Goal: Information Seeking & Learning: Learn about a topic

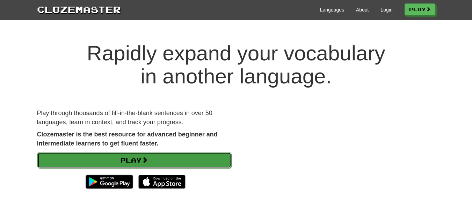
click at [159, 161] on link "Play" at bounding box center [134, 160] width 194 height 16
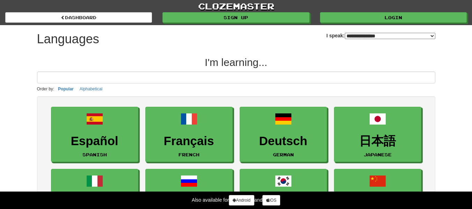
click at [414, 36] on select "**********" at bounding box center [390, 36] width 90 height 6
select select "*******"
click at [345, 33] on select "**********" at bounding box center [390, 36] width 90 height 6
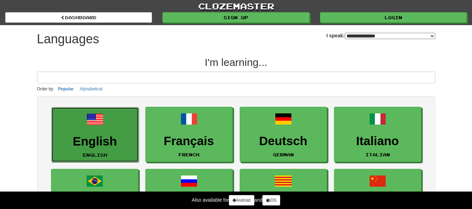
click at [74, 119] on link "English English" at bounding box center [94, 135] width 87 height 56
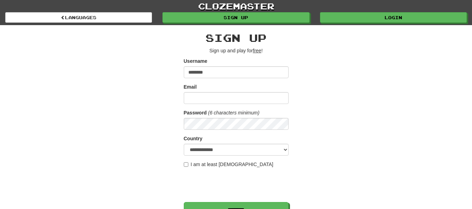
type input "*******"
click at [200, 96] on input "Email" at bounding box center [236, 98] width 105 height 12
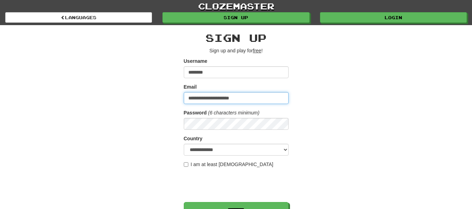
type input "**********"
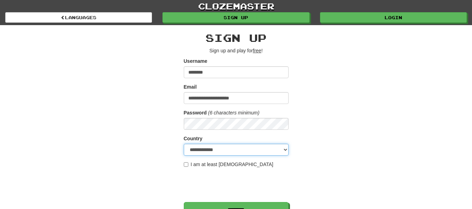
click at [218, 149] on select "**********" at bounding box center [236, 150] width 105 height 12
select select "**"
click at [184, 144] on select "**********" at bounding box center [236, 150] width 105 height 12
click at [185, 162] on label "I am at least 16 years old" at bounding box center [229, 164] width 90 height 7
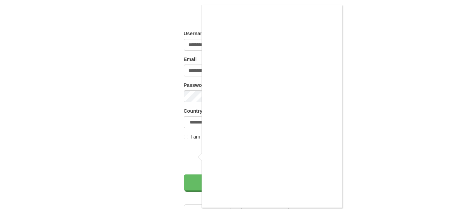
scroll to position [29, 0]
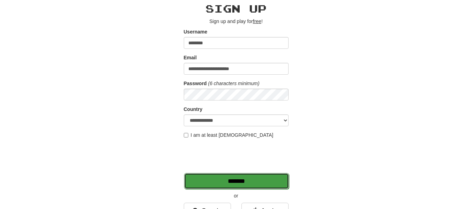
click at [231, 180] on input "*******" at bounding box center [236, 181] width 105 height 16
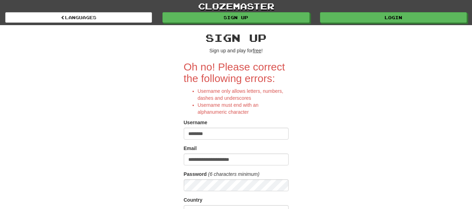
click at [228, 135] on input "*******" at bounding box center [236, 134] width 105 height 12
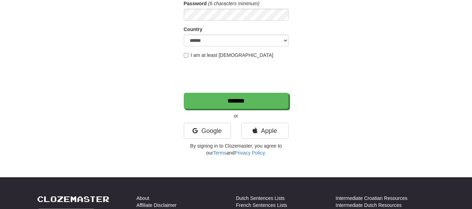
scroll to position [165, 0]
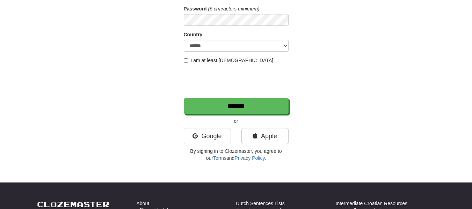
type input "**********"
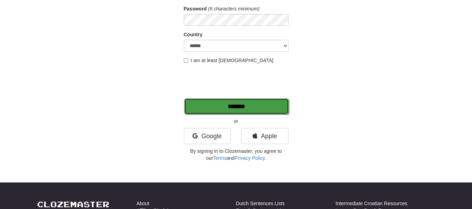
click at [204, 102] on input "*******" at bounding box center [236, 106] width 105 height 16
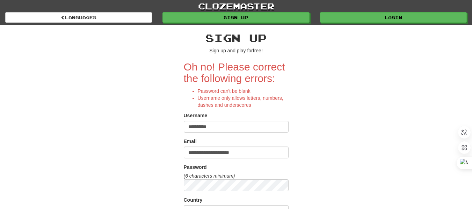
click at [206, 125] on input "**********" at bounding box center [236, 127] width 105 height 12
click at [190, 128] on input "*********" at bounding box center [236, 127] width 105 height 12
type input "*********"
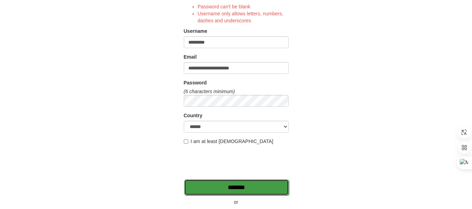
click at [203, 183] on input "*******" at bounding box center [236, 187] width 105 height 16
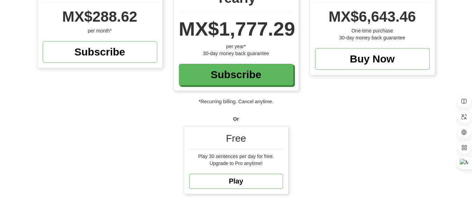
scroll to position [125, 0]
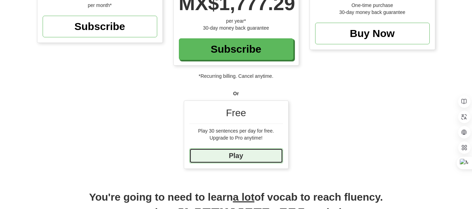
click at [242, 155] on link "Play" at bounding box center [236, 155] width 94 height 15
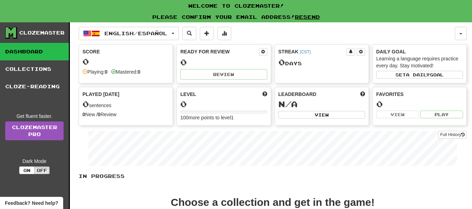
click at [148, 56] on div "Score 0 Playing: 0 Mastered: 0" at bounding box center [126, 62] width 94 height 34
click at [189, 65] on div "0" at bounding box center [223, 62] width 87 height 9
click at [300, 71] on div "Streak ( CST ) 0 Day s" at bounding box center [322, 59] width 94 height 28
click at [409, 62] on div "Learning a language requires practice every day. Stay motivated!" at bounding box center [419, 62] width 87 height 14
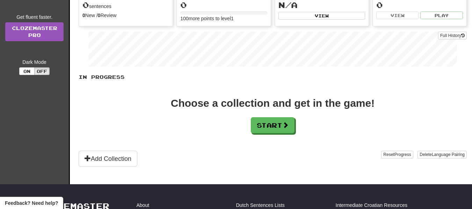
scroll to position [79, 0]
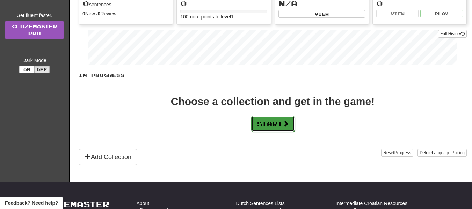
click at [267, 121] on button "Start" at bounding box center [273, 124] width 44 height 16
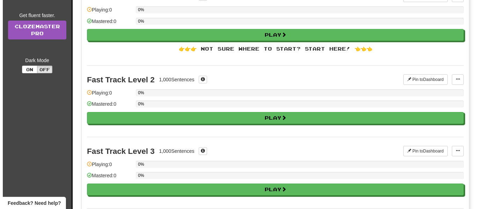
scroll to position [0, 0]
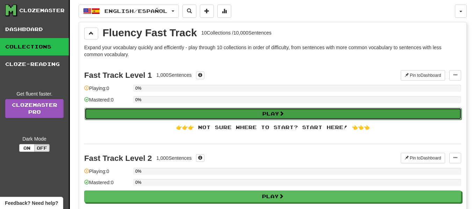
click at [259, 115] on button "Play" at bounding box center [272, 114] width 377 height 12
select select "**"
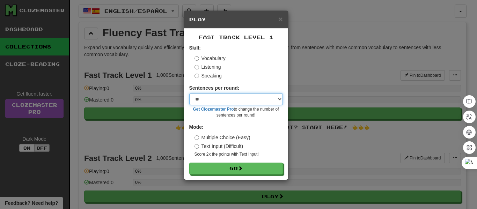
click at [258, 97] on select "* ** ** ** ** ** *** ********" at bounding box center [236, 99] width 94 height 12
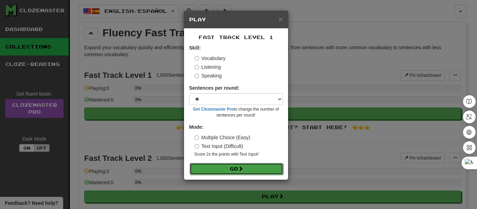
click at [260, 167] on button "Go" at bounding box center [237, 169] width 94 height 12
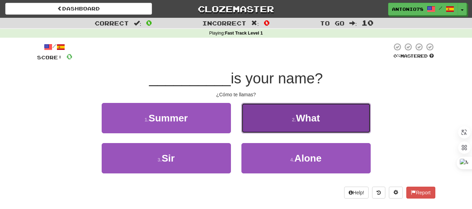
click at [263, 119] on button "2 . What" at bounding box center [305, 118] width 129 height 30
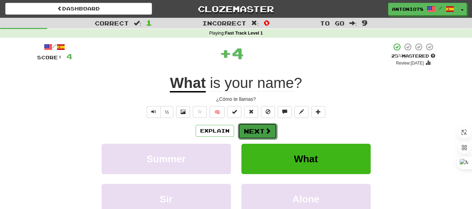
click at [260, 131] on button "Next" at bounding box center [257, 131] width 39 height 16
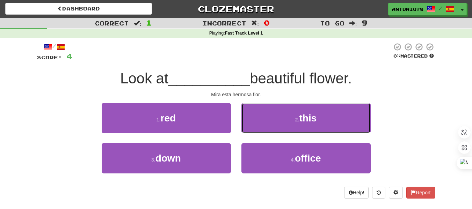
click at [260, 131] on button "2 . this" at bounding box center [305, 118] width 129 height 30
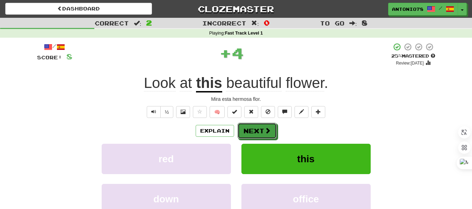
click at [260, 131] on button "Next" at bounding box center [256, 131] width 39 height 16
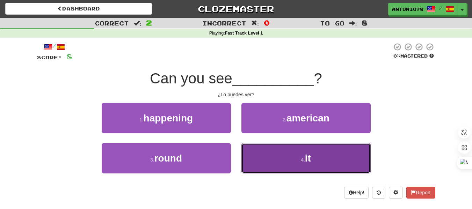
click at [261, 147] on button "4 . it" at bounding box center [305, 158] width 129 height 30
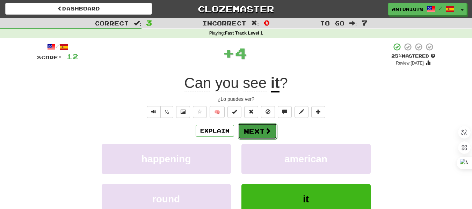
click at [259, 128] on button "Next" at bounding box center [257, 131] width 39 height 16
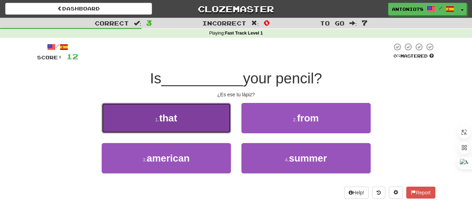
click at [211, 124] on button "1 . that" at bounding box center [166, 118] width 129 height 30
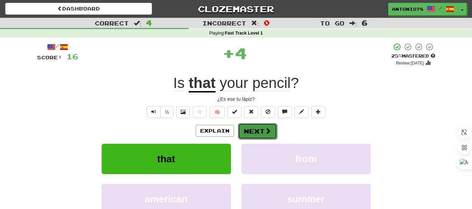
click at [257, 127] on button "Next" at bounding box center [257, 131] width 39 height 16
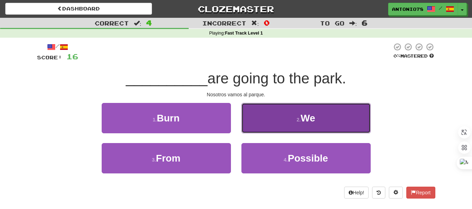
click at [280, 127] on button "2 . We" at bounding box center [305, 118] width 129 height 30
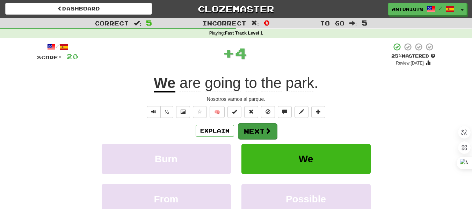
drag, startPoint x: 257, startPoint y: 119, endPoint x: 254, endPoint y: 124, distance: 5.8
click at [254, 124] on div "/ Score: 20 + 4 25 % Mastered Review: 2025-08-19 We are going to the park . Nos…" at bounding box center [236, 146] width 398 height 207
click at [254, 124] on button "Next" at bounding box center [257, 131] width 39 height 16
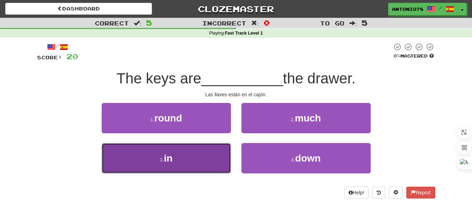
click at [211, 148] on button "3 . in" at bounding box center [166, 158] width 129 height 30
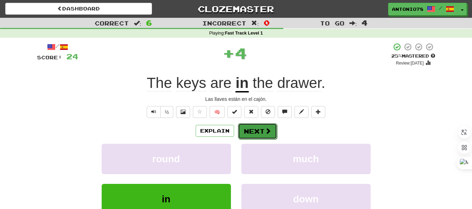
click at [258, 134] on button "Next" at bounding box center [257, 131] width 39 height 16
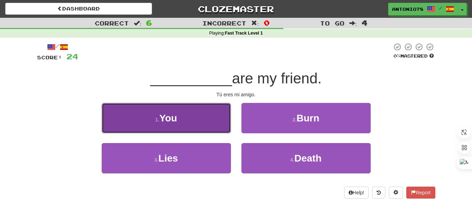
click at [218, 121] on button "1 . You" at bounding box center [166, 118] width 129 height 30
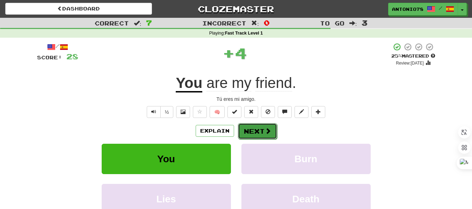
click at [244, 132] on button "Next" at bounding box center [257, 131] width 39 height 16
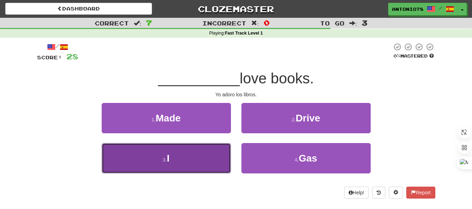
click at [209, 150] on button "3 . I" at bounding box center [166, 158] width 129 height 30
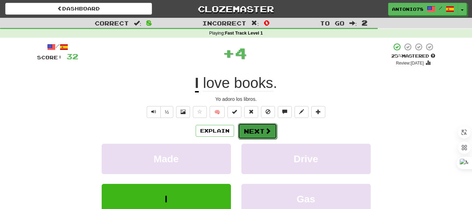
click at [242, 127] on button "Next" at bounding box center [257, 131] width 39 height 16
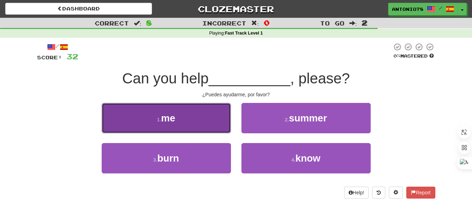
click at [222, 126] on button "1 . me" at bounding box center [166, 118] width 129 height 30
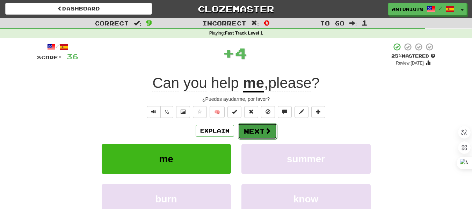
click at [249, 131] on button "Next" at bounding box center [257, 131] width 39 height 16
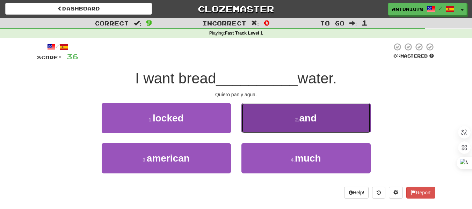
click at [263, 119] on button "2 . and" at bounding box center [305, 118] width 129 height 30
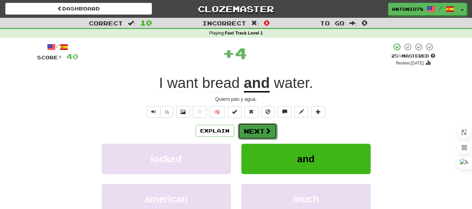
click at [262, 123] on button "Next" at bounding box center [257, 131] width 39 height 16
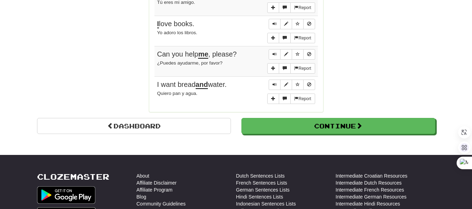
scroll to position [603, 0]
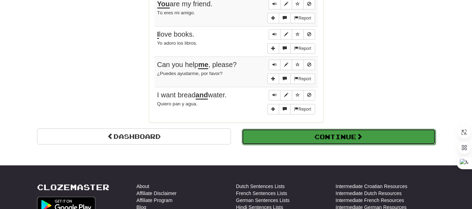
click at [380, 130] on button "Continue" at bounding box center [339, 137] width 194 height 16
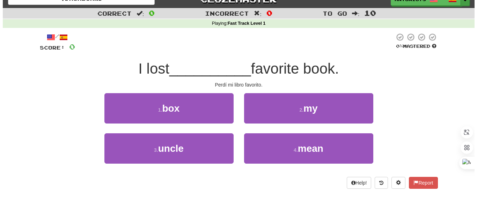
scroll to position [0, 0]
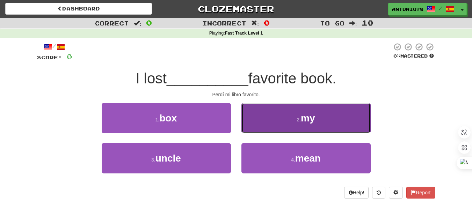
click at [292, 119] on button "2 . my" at bounding box center [305, 118] width 129 height 30
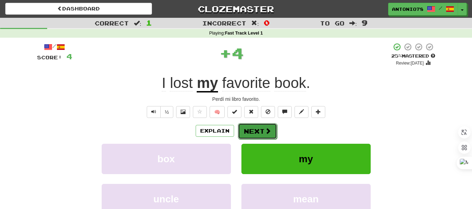
click at [258, 126] on button "Next" at bounding box center [257, 131] width 39 height 16
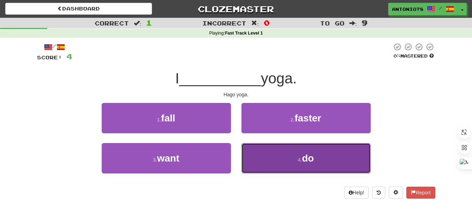
click at [292, 154] on button "4 . do" at bounding box center [305, 158] width 129 height 30
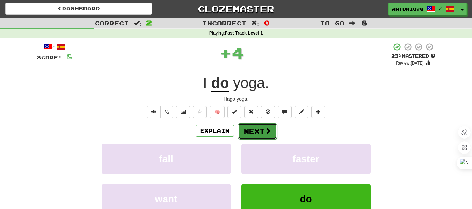
click at [258, 130] on button "Next" at bounding box center [257, 131] width 39 height 16
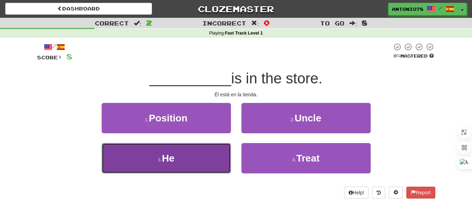
click at [205, 149] on button "3 . He" at bounding box center [166, 158] width 129 height 30
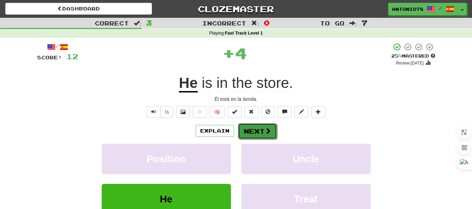
click at [245, 126] on button "Next" at bounding box center [257, 131] width 39 height 16
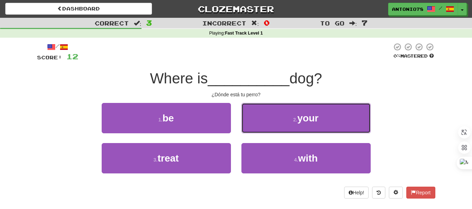
click at [245, 126] on button "2 . your" at bounding box center [305, 118] width 129 height 30
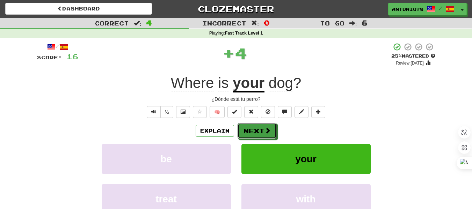
click at [245, 126] on button "Next" at bounding box center [256, 131] width 39 height 16
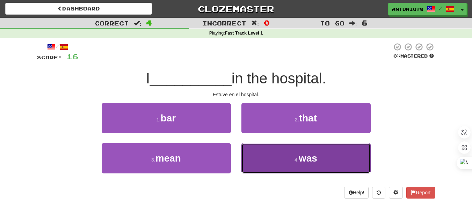
click at [253, 151] on button "4 . was" at bounding box center [305, 158] width 129 height 30
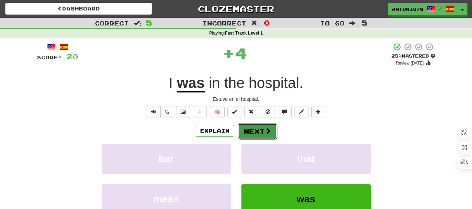
click at [254, 130] on button "Next" at bounding box center [257, 131] width 39 height 16
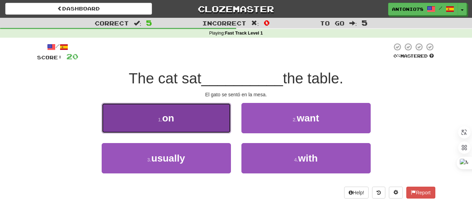
click at [214, 125] on button "1 . on" at bounding box center [166, 118] width 129 height 30
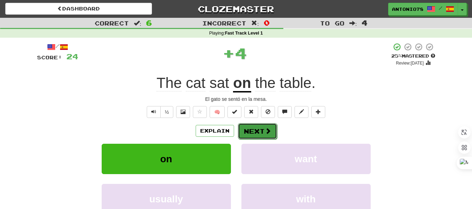
click at [245, 129] on button "Next" at bounding box center [257, 131] width 39 height 16
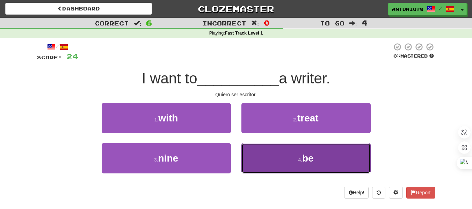
click at [262, 163] on button "4 . be" at bounding box center [305, 158] width 129 height 30
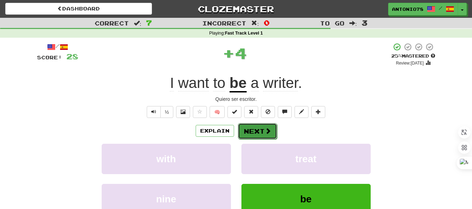
click at [255, 133] on button "Next" at bounding box center [257, 131] width 39 height 16
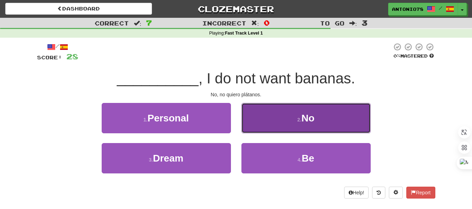
click at [262, 129] on button "2 . No" at bounding box center [305, 118] width 129 height 30
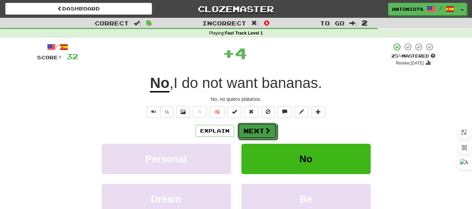
click at [262, 129] on button "Next" at bounding box center [256, 131] width 39 height 16
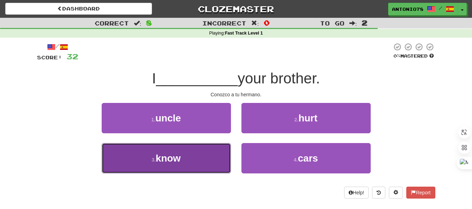
click at [205, 154] on button "3 . know" at bounding box center [166, 158] width 129 height 30
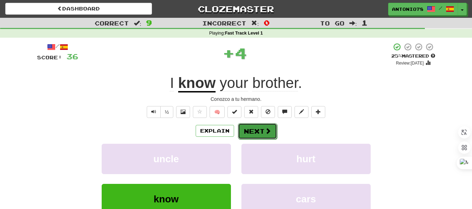
click at [257, 135] on button "Next" at bounding box center [257, 131] width 39 height 16
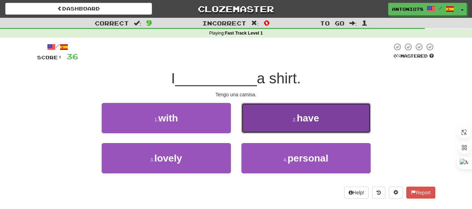
click at [288, 114] on button "2 . have" at bounding box center [305, 118] width 129 height 30
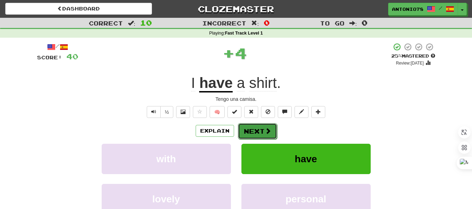
click at [275, 125] on button "Next" at bounding box center [257, 131] width 39 height 16
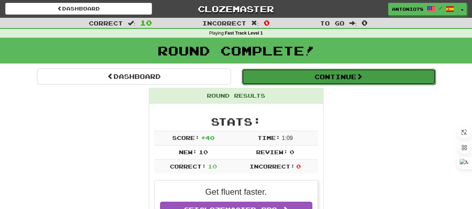
click at [402, 82] on button "Continue" at bounding box center [339, 77] width 194 height 16
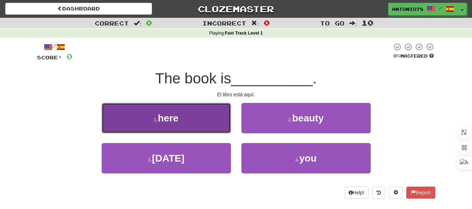
click at [218, 104] on button "1 . here" at bounding box center [166, 118] width 129 height 30
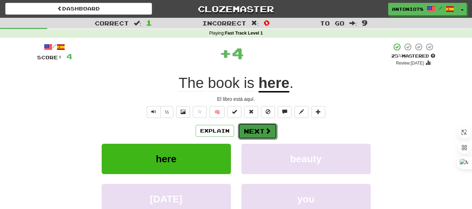
click at [249, 138] on button "Next" at bounding box center [257, 131] width 39 height 16
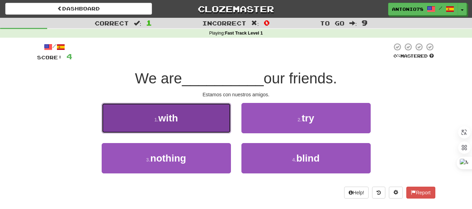
click at [199, 120] on button "1 . with" at bounding box center [166, 118] width 129 height 30
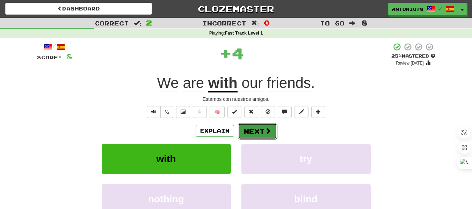
click at [255, 129] on button "Next" at bounding box center [257, 131] width 39 height 16
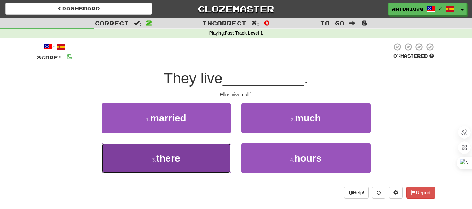
click at [181, 155] on button "3 . there" at bounding box center [166, 158] width 129 height 30
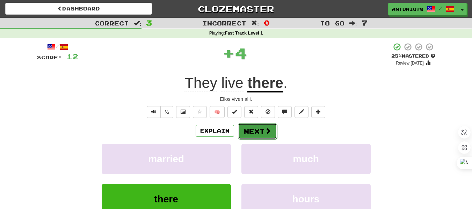
click at [257, 138] on button "Next" at bounding box center [257, 131] width 39 height 16
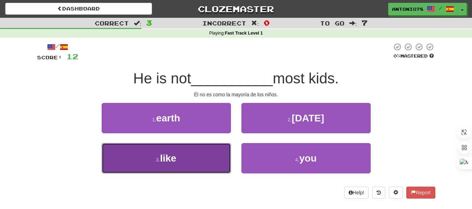
click at [212, 155] on button "3 . like" at bounding box center [166, 158] width 129 height 30
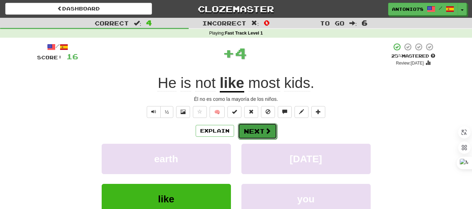
click at [253, 132] on button "Next" at bounding box center [257, 131] width 39 height 16
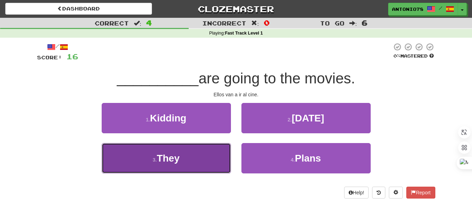
click at [211, 154] on button "3 . They" at bounding box center [166, 158] width 129 height 30
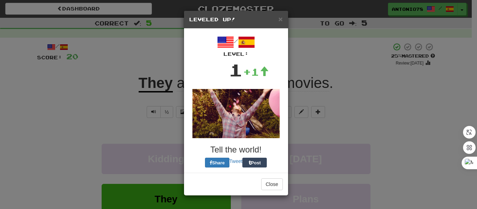
click at [254, 128] on div "× Leveled Up! / Level: 1 +1 Tell the world! Share Tweet Post Close" at bounding box center [238, 104] width 477 height 209
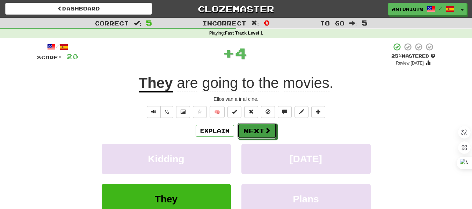
click at [254, 128] on button "Next" at bounding box center [256, 131] width 39 height 16
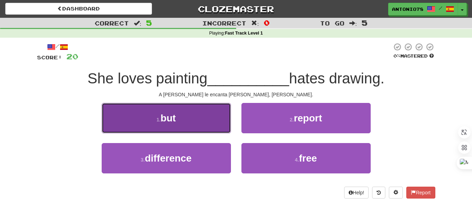
click at [205, 121] on button "1 . but" at bounding box center [166, 118] width 129 height 30
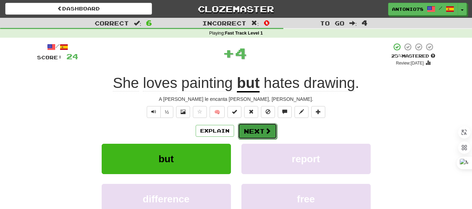
click at [250, 124] on button "Next" at bounding box center [257, 131] width 39 height 16
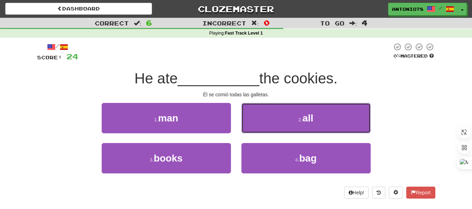
click at [250, 124] on button "2 . all" at bounding box center [305, 118] width 129 height 30
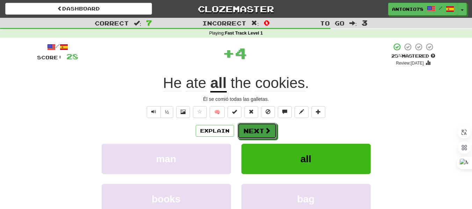
click at [250, 124] on button "Next" at bounding box center [256, 131] width 39 height 16
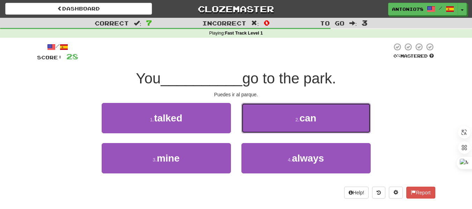
click at [250, 124] on button "2 . can" at bounding box center [305, 118] width 129 height 30
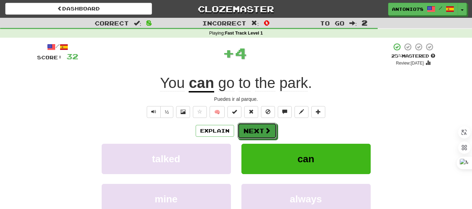
click at [250, 124] on button "Next" at bounding box center [256, 131] width 39 height 16
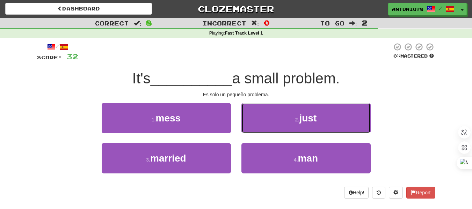
click at [250, 124] on button "2 . just" at bounding box center [305, 118] width 129 height 30
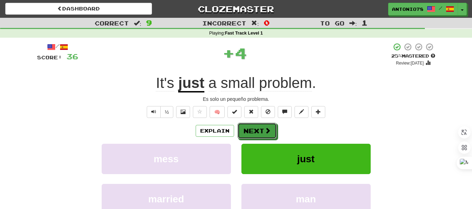
click at [250, 124] on button "Next" at bounding box center [256, 131] width 39 height 16
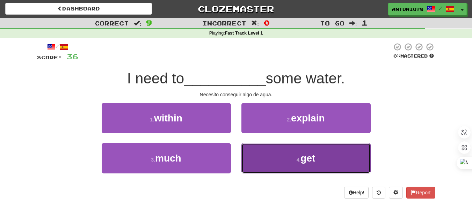
click at [265, 156] on button "4 . get" at bounding box center [305, 158] width 129 height 30
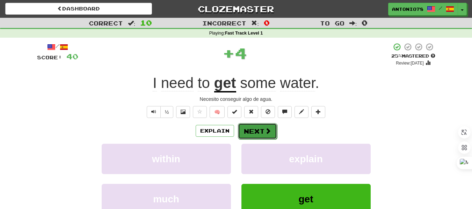
click at [259, 124] on button "Next" at bounding box center [257, 131] width 39 height 16
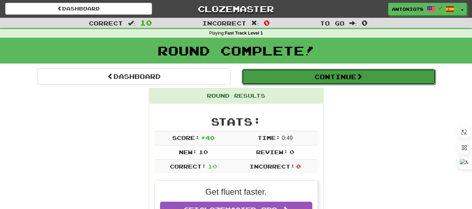
click at [281, 70] on button "Continue" at bounding box center [339, 77] width 194 height 16
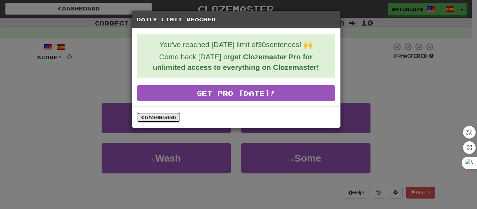
click at [162, 116] on link "Dashboard" at bounding box center [158, 117] width 43 height 10
